Goal: Check status: Check status

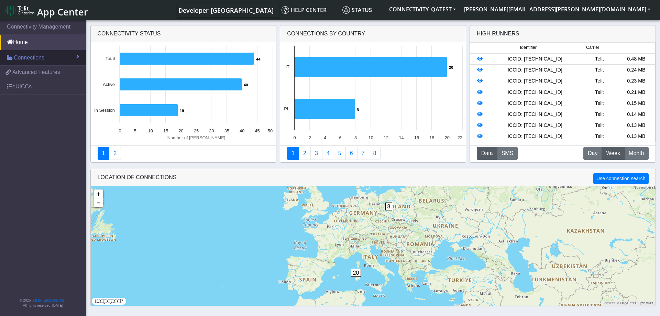
click at [46, 60] on link "Connections" at bounding box center [43, 57] width 86 height 15
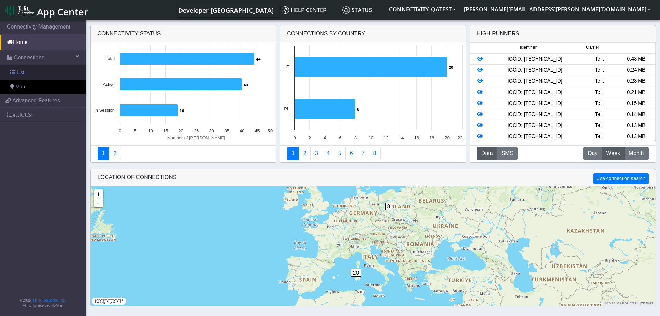
click at [49, 71] on link "List" at bounding box center [43, 72] width 86 height 14
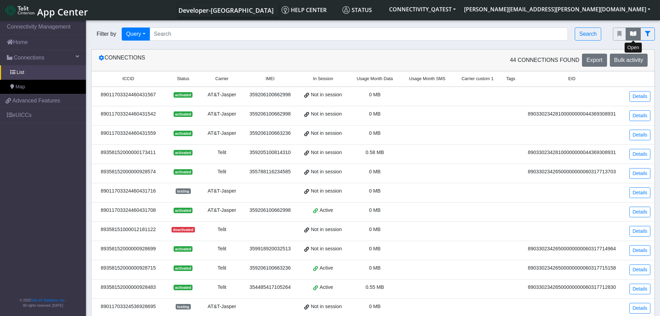
click at [629, 36] on button "fitlers menu" at bounding box center [632, 33] width 15 height 13
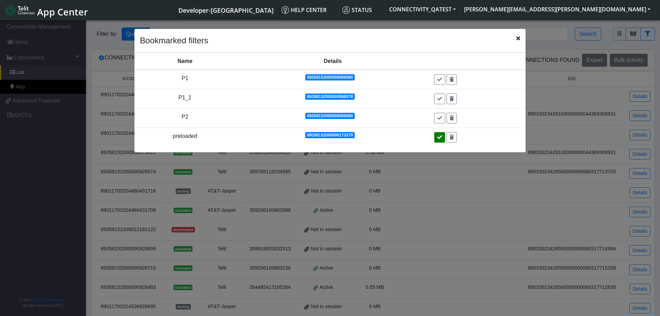
click at [437, 140] on button at bounding box center [439, 137] width 11 height 11
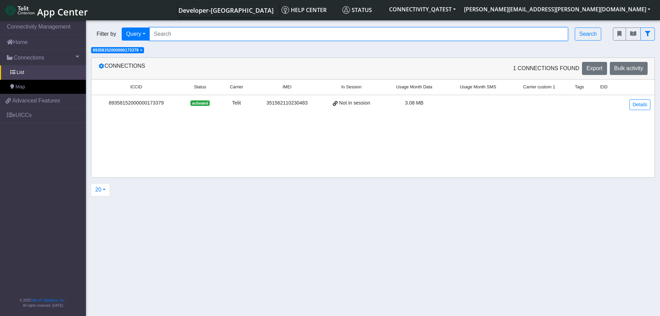
click at [221, 36] on input "Search..." at bounding box center [358, 33] width 419 height 13
paste input "89358152000000929200"
type input "89358152000000929200"
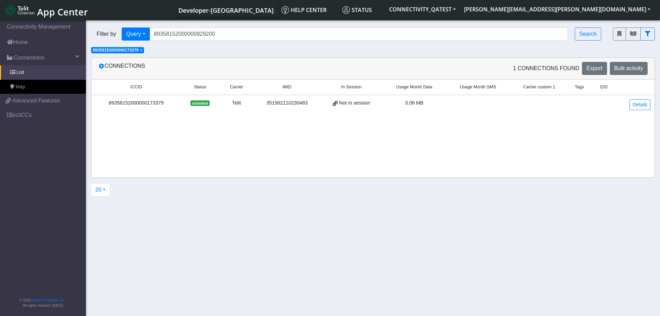
click at [142, 51] on span "×" at bounding box center [141, 50] width 2 height 5
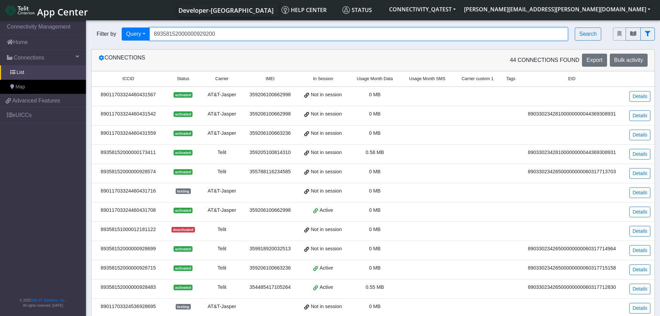
click at [250, 38] on input "89358152000000929200" at bounding box center [358, 33] width 419 height 13
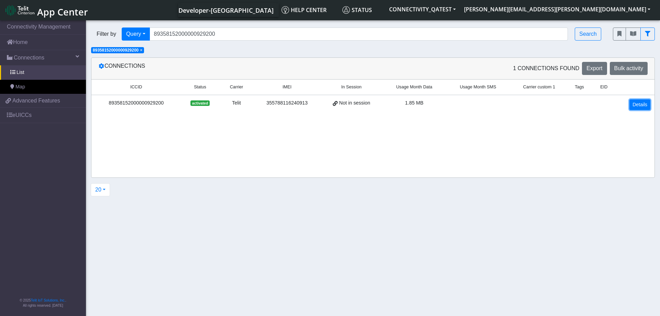
click at [639, 109] on link "Details" at bounding box center [639, 104] width 21 height 11
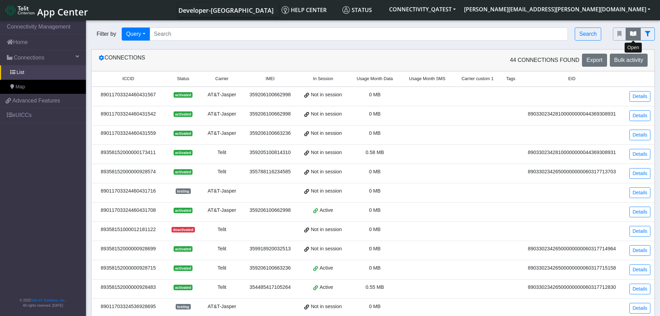
click at [634, 30] on button "fitlers menu" at bounding box center [632, 33] width 15 height 13
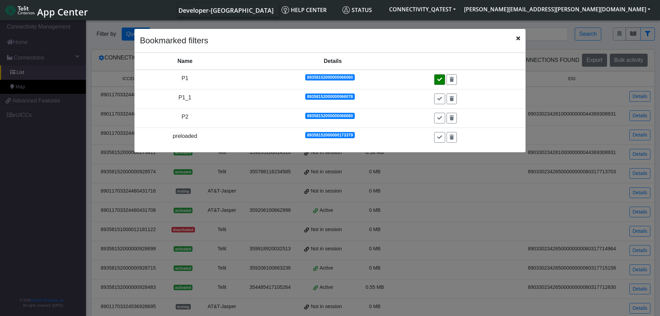
click at [437, 80] on button at bounding box center [439, 79] width 11 height 11
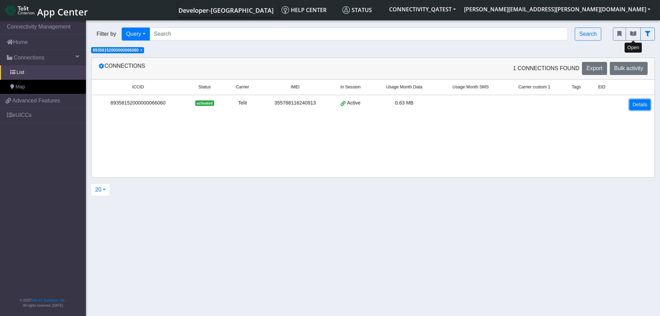
click at [633, 105] on link "Details" at bounding box center [639, 104] width 21 height 11
